Goal: Task Accomplishment & Management: Manage account settings

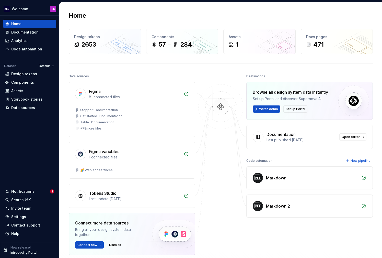
scroll to position [135, 0]
click at [16, 217] on div "Settings" at bounding box center [18, 216] width 15 height 5
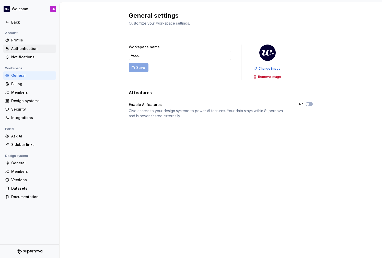
click at [20, 48] on div "Authentication" at bounding box center [32, 48] width 43 height 5
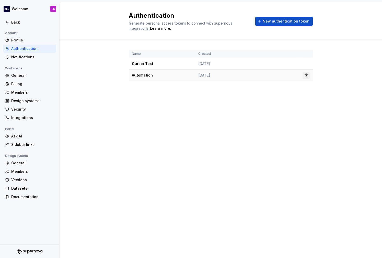
click at [306, 75] on button "button" at bounding box center [306, 75] width 7 height 7
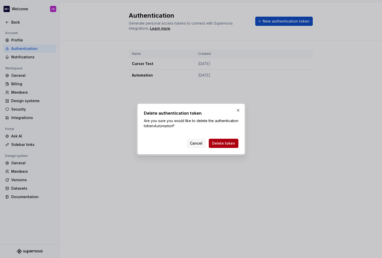
click at [231, 139] on button "Delete token" at bounding box center [224, 143] width 30 height 9
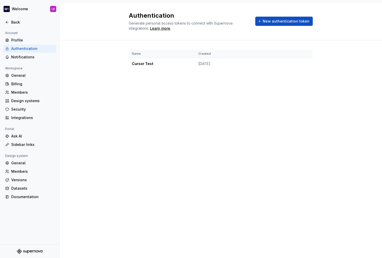
click at [277, 24] on button "New authentication token" at bounding box center [284, 21] width 58 height 9
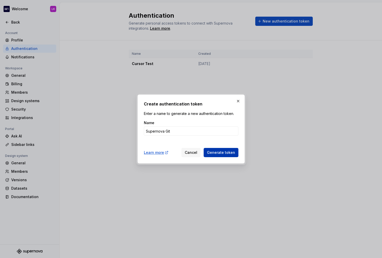
type input "Supernova Git"
click at [223, 150] on button "Generate token" at bounding box center [221, 152] width 35 height 9
